Goal: Find specific page/section: Find specific page/section

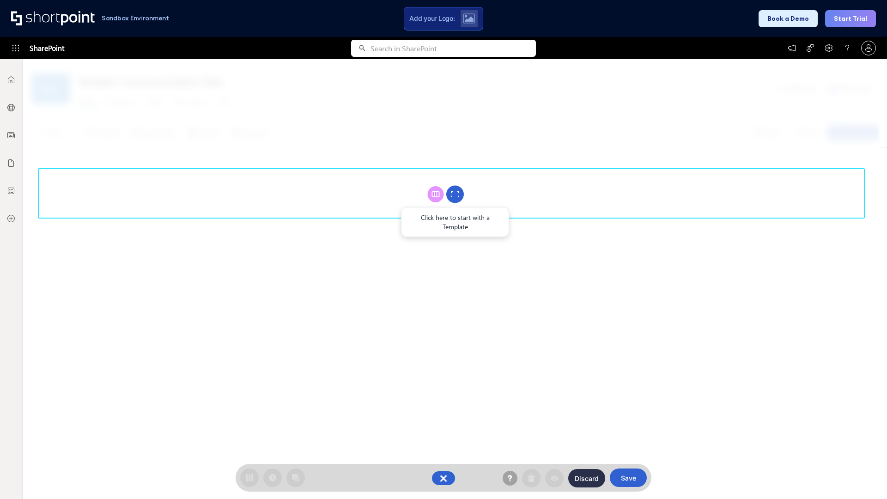
click at [455, 194] on circle at bounding box center [455, 195] width 18 height 18
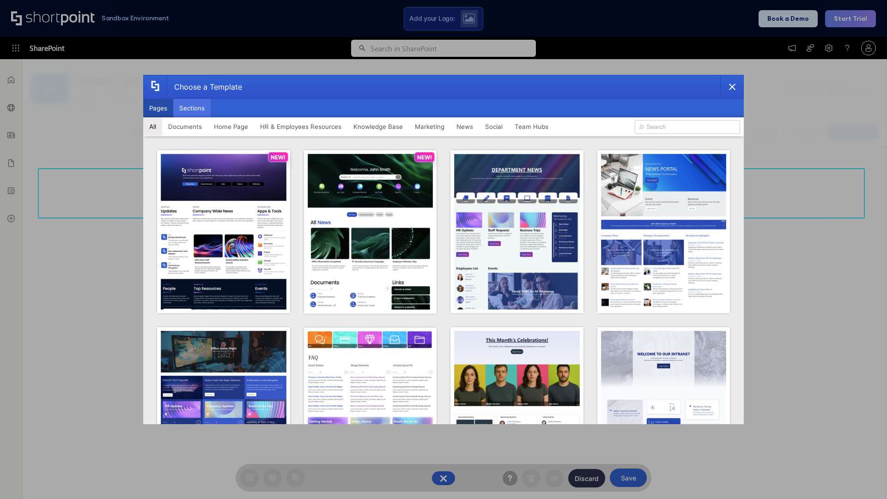
click at [192, 108] on button "Sections" at bounding box center [191, 108] width 37 height 18
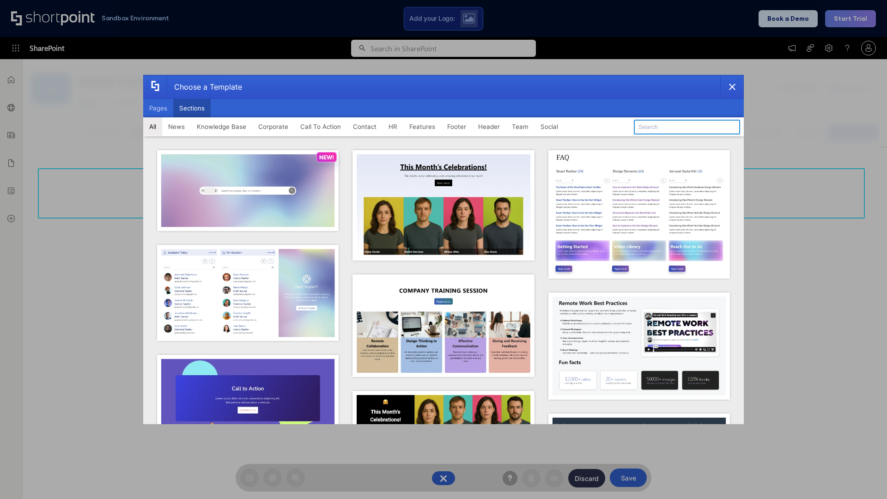
type input "Knowledge Base 3"
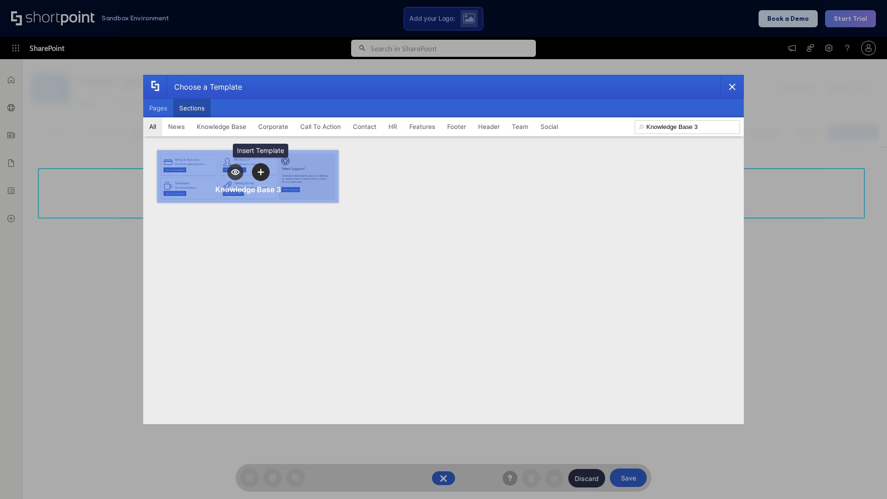
click at [261, 172] on icon "template selector" at bounding box center [260, 172] width 6 height 6
